Goal: Transaction & Acquisition: Subscribe to service/newsletter

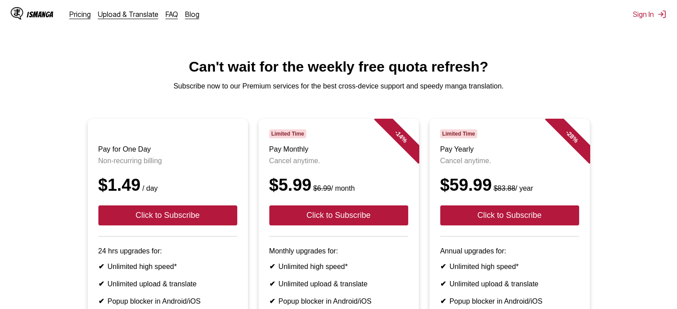
click at [353, 95] on main "Can't wait for the weekly free quota refresh? Subscribe now to our Premium serv…" at bounding box center [338, 253] width 677 height 388
click at [84, 15] on link "Pricing" at bounding box center [79, 14] width 21 height 9
click at [70, 16] on link "Pricing" at bounding box center [79, 14] width 21 height 9
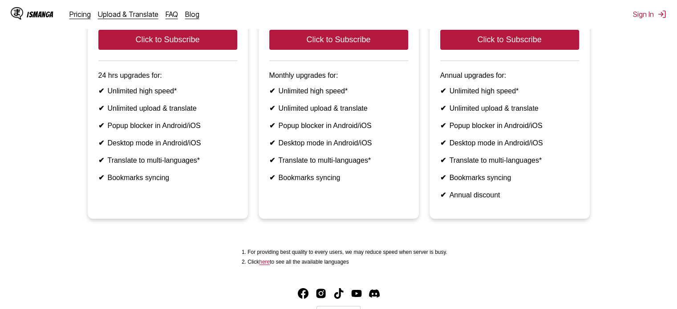
scroll to position [223, 0]
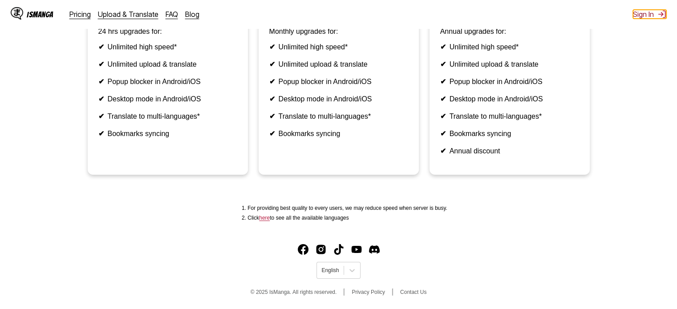
click at [647, 17] on button "Sign In" at bounding box center [649, 14] width 33 height 9
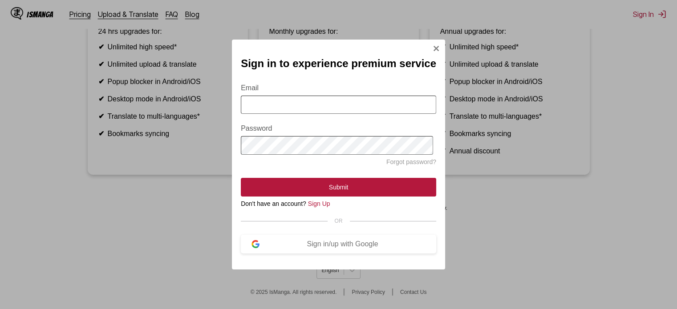
click at [348, 108] on input "Email" at bounding box center [338, 105] width 195 height 18
click at [323, 208] on link "Sign Up" at bounding box center [319, 203] width 22 height 7
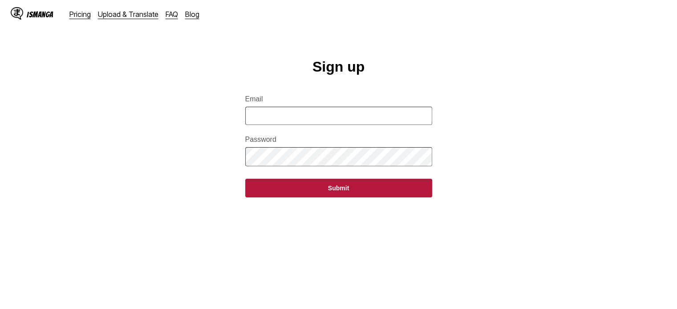
click at [322, 124] on input "Email" at bounding box center [338, 116] width 187 height 18
click at [297, 114] on input "Email" at bounding box center [338, 116] width 187 height 18
paste input "**********"
type input "**********"
click at [245, 179] on button "Submit" at bounding box center [338, 188] width 187 height 19
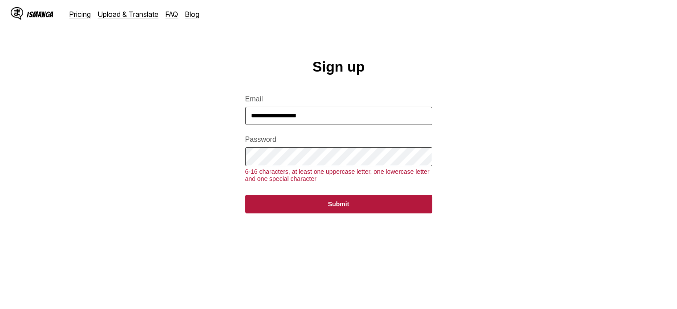
click at [299, 174] on form "**********" at bounding box center [338, 149] width 187 height 129
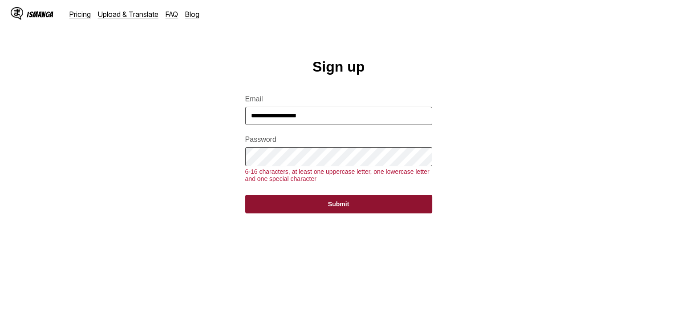
click at [313, 211] on button "Submit" at bounding box center [338, 204] width 187 height 19
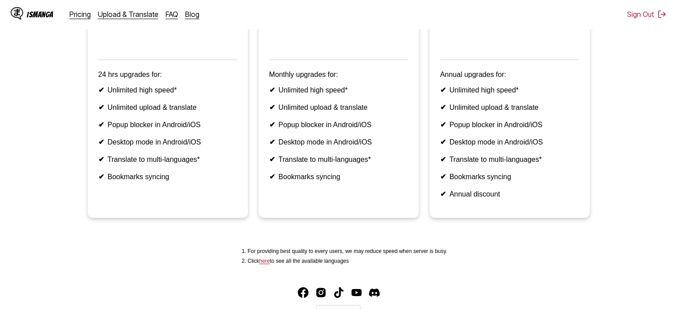
scroll to position [283, 0]
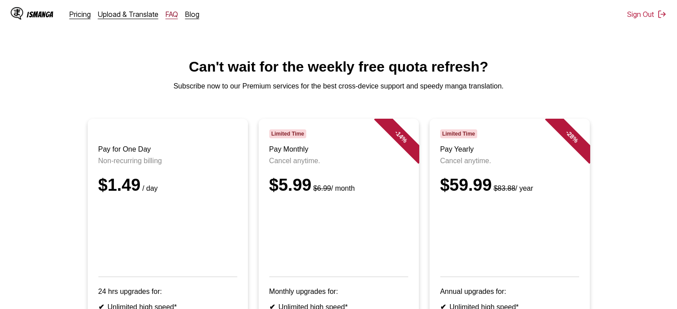
click at [166, 15] on link "FAQ" at bounding box center [172, 14] width 12 height 9
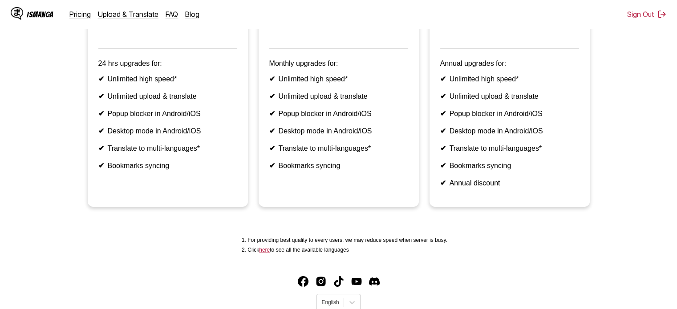
scroll to position [283, 0]
